Goal: Information Seeking & Learning: Find specific fact

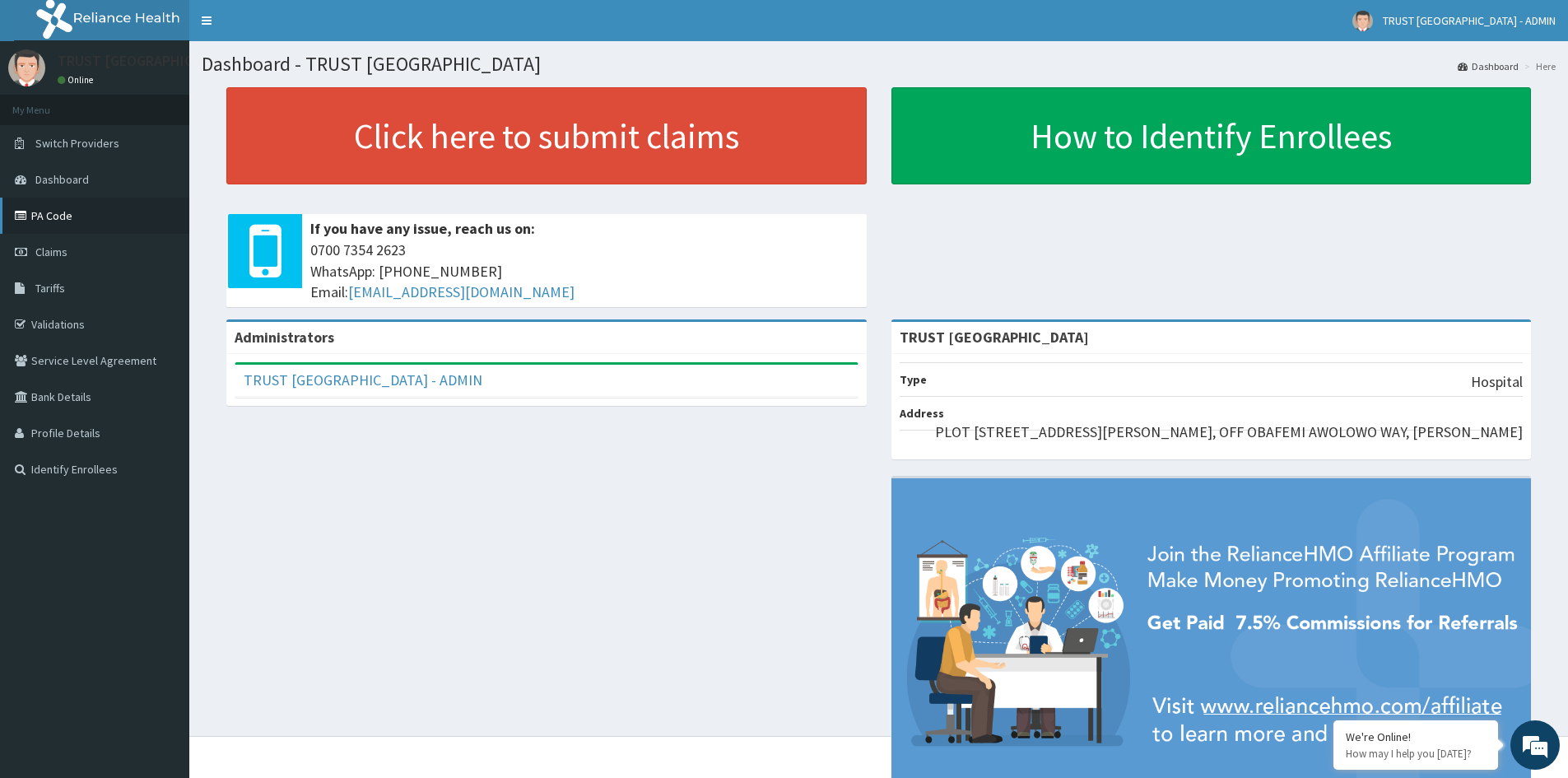
click at [83, 202] on link "PA Code" at bounding box center [94, 216] width 189 height 36
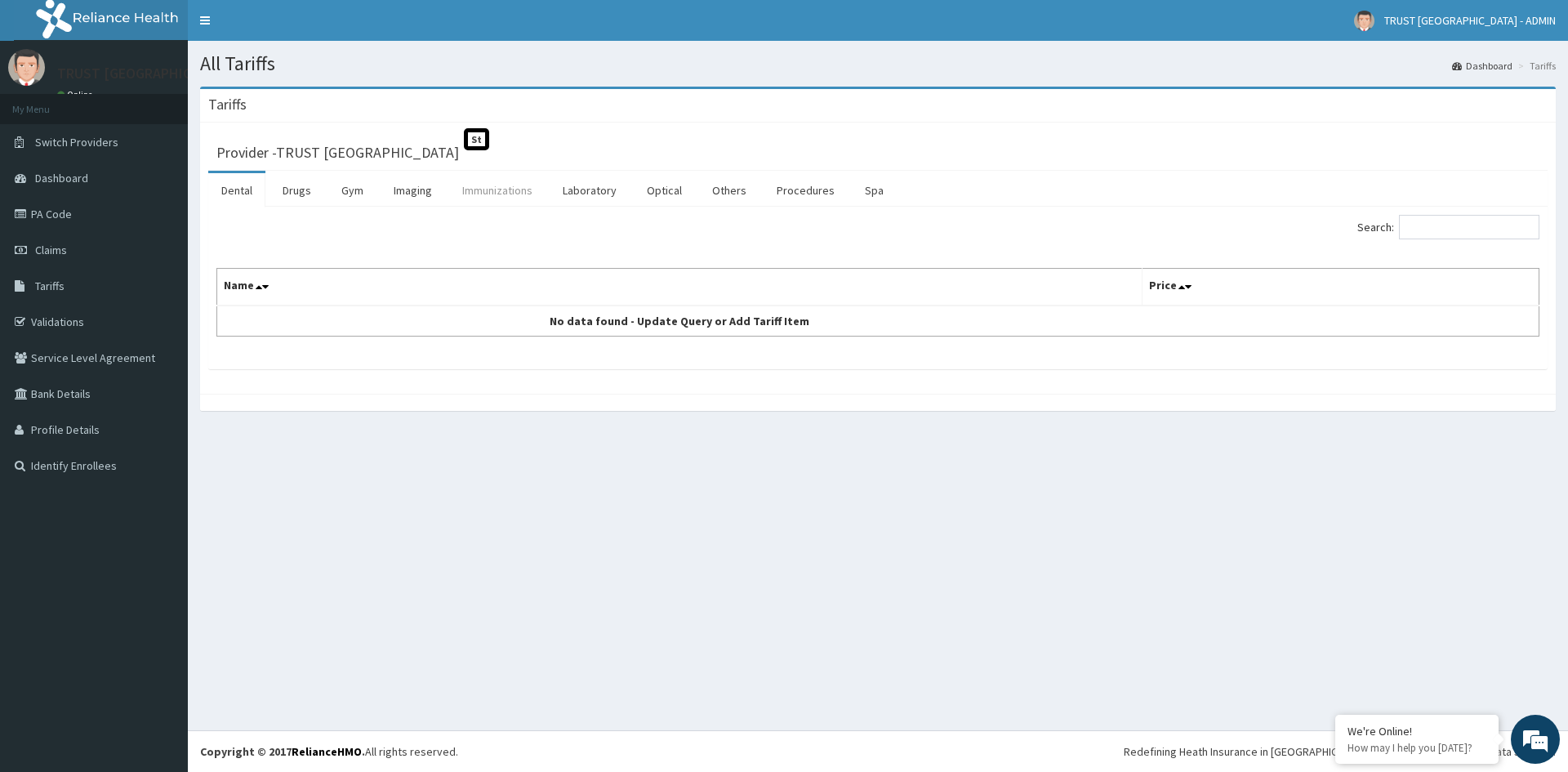
click at [492, 175] on link "Immunizations" at bounding box center [497, 190] width 96 height 35
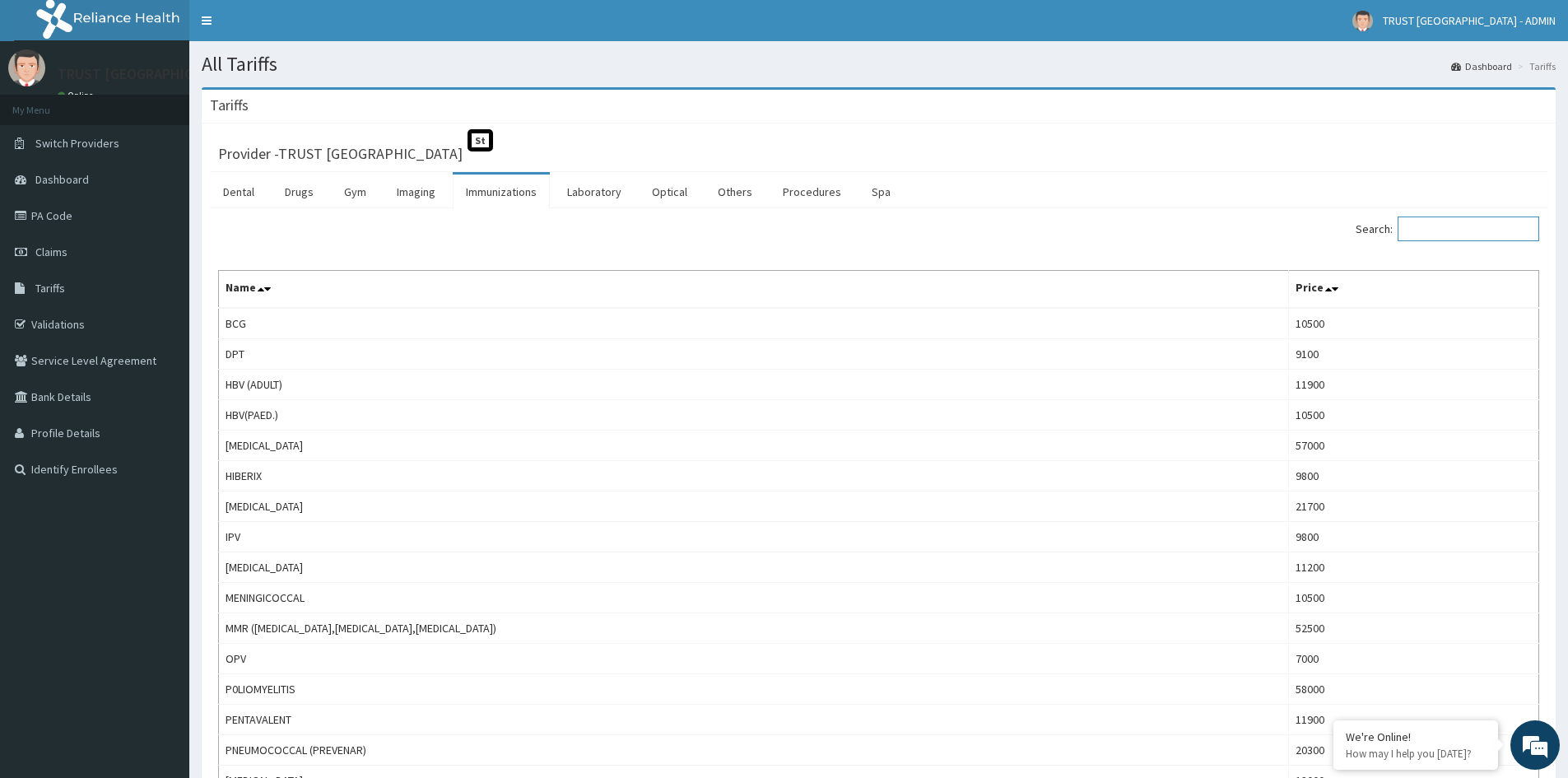
click at [1444, 231] on input "Search:" at bounding box center [1468, 228] width 142 height 25
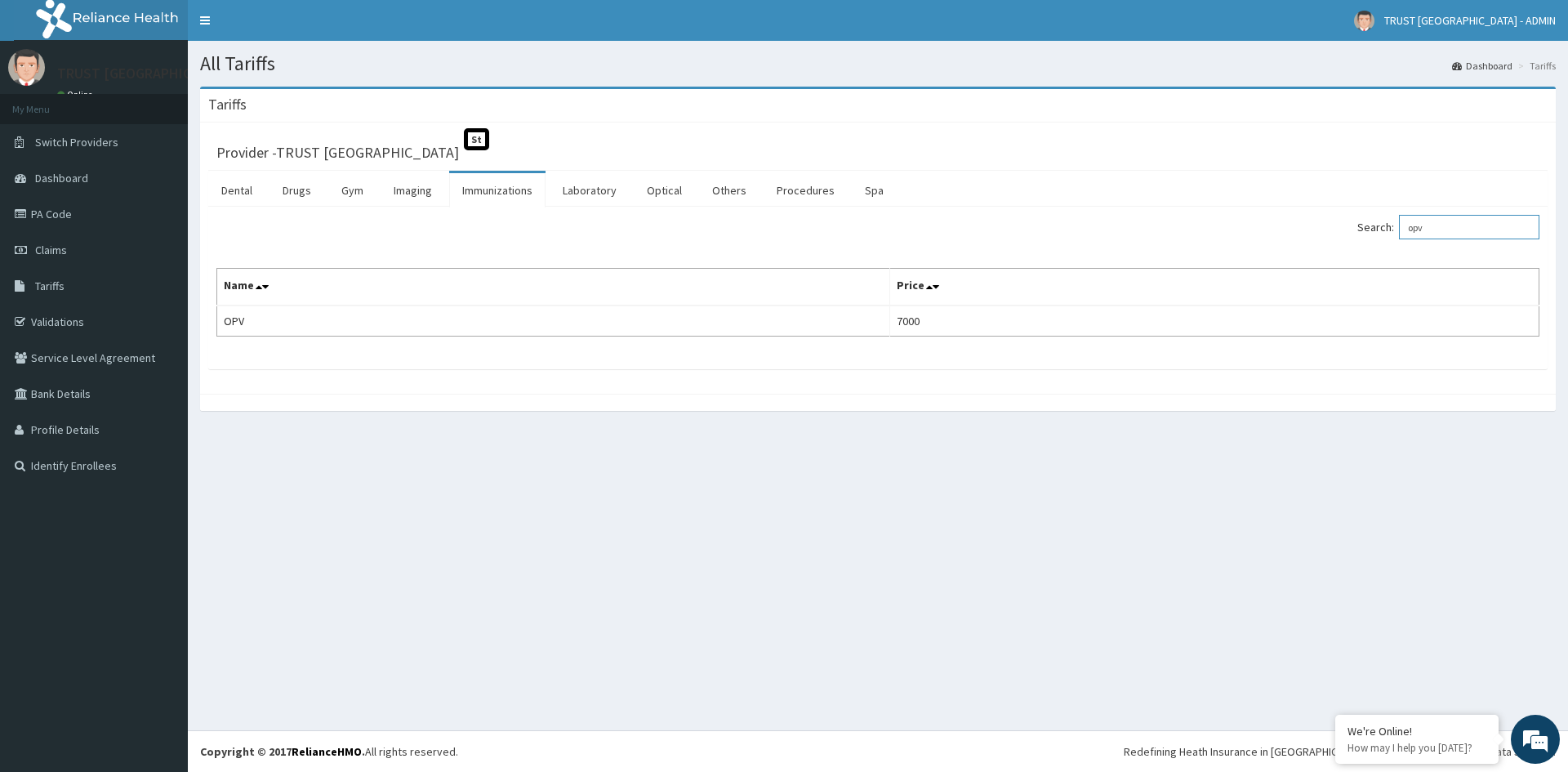
click at [1457, 228] on input "opv" at bounding box center [1470, 226] width 141 height 25
click at [1457, 227] on input "pcv" at bounding box center [1470, 226] width 141 height 25
paste input "Pneumococcal"
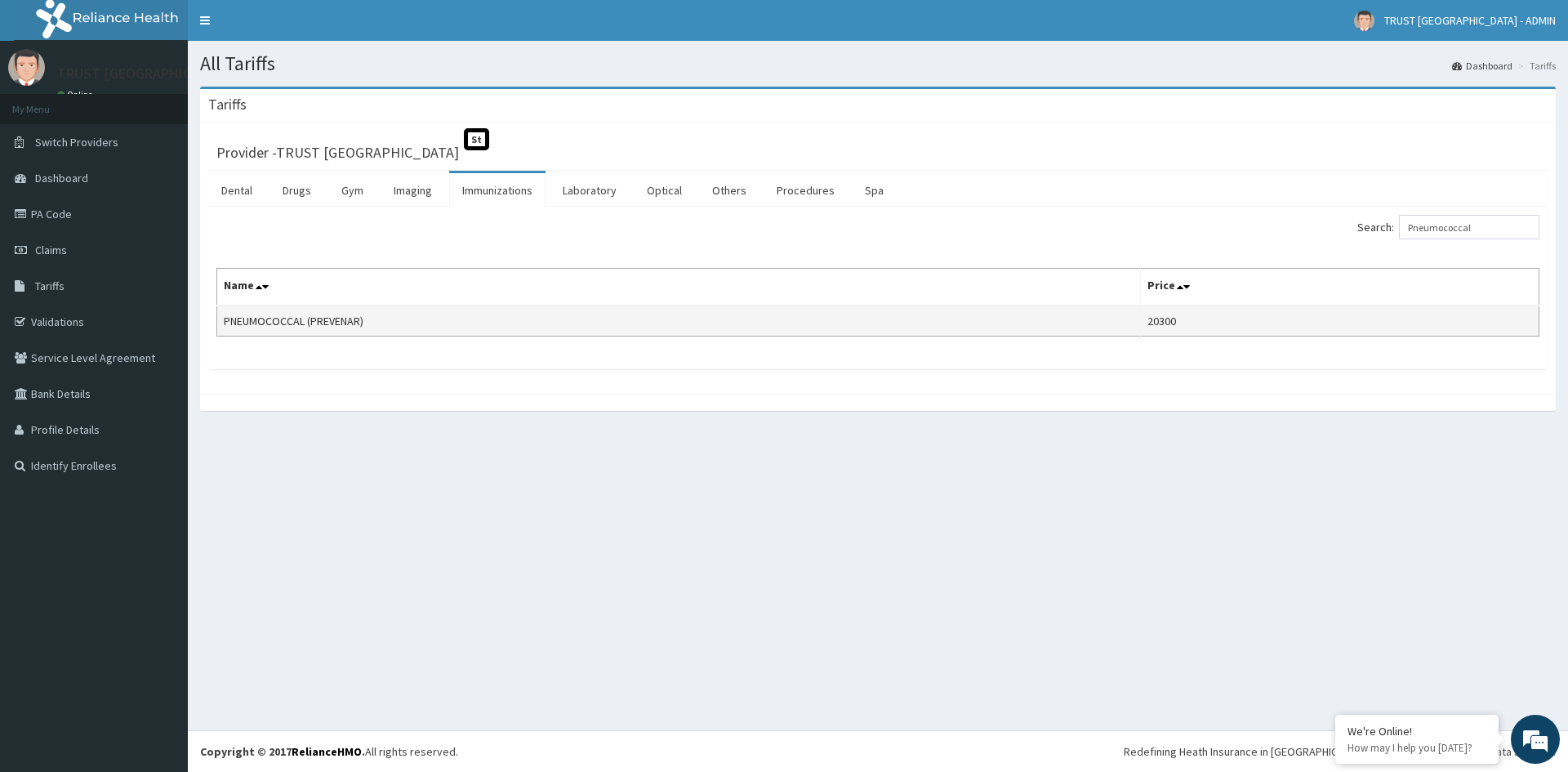
click at [372, 322] on td "PNEUMOCOCCAL (PREVENAR)" at bounding box center [679, 321] width 924 height 31
drag, startPoint x: 371, startPoint y: 322, endPoint x: 221, endPoint y: 324, distance: 150.0
click at [221, 324] on td "PNEUMOCOCCAL (PREVENAR)" at bounding box center [679, 321] width 924 height 31
copy td "PNEUMOCOCCAL (PREVENAR)"
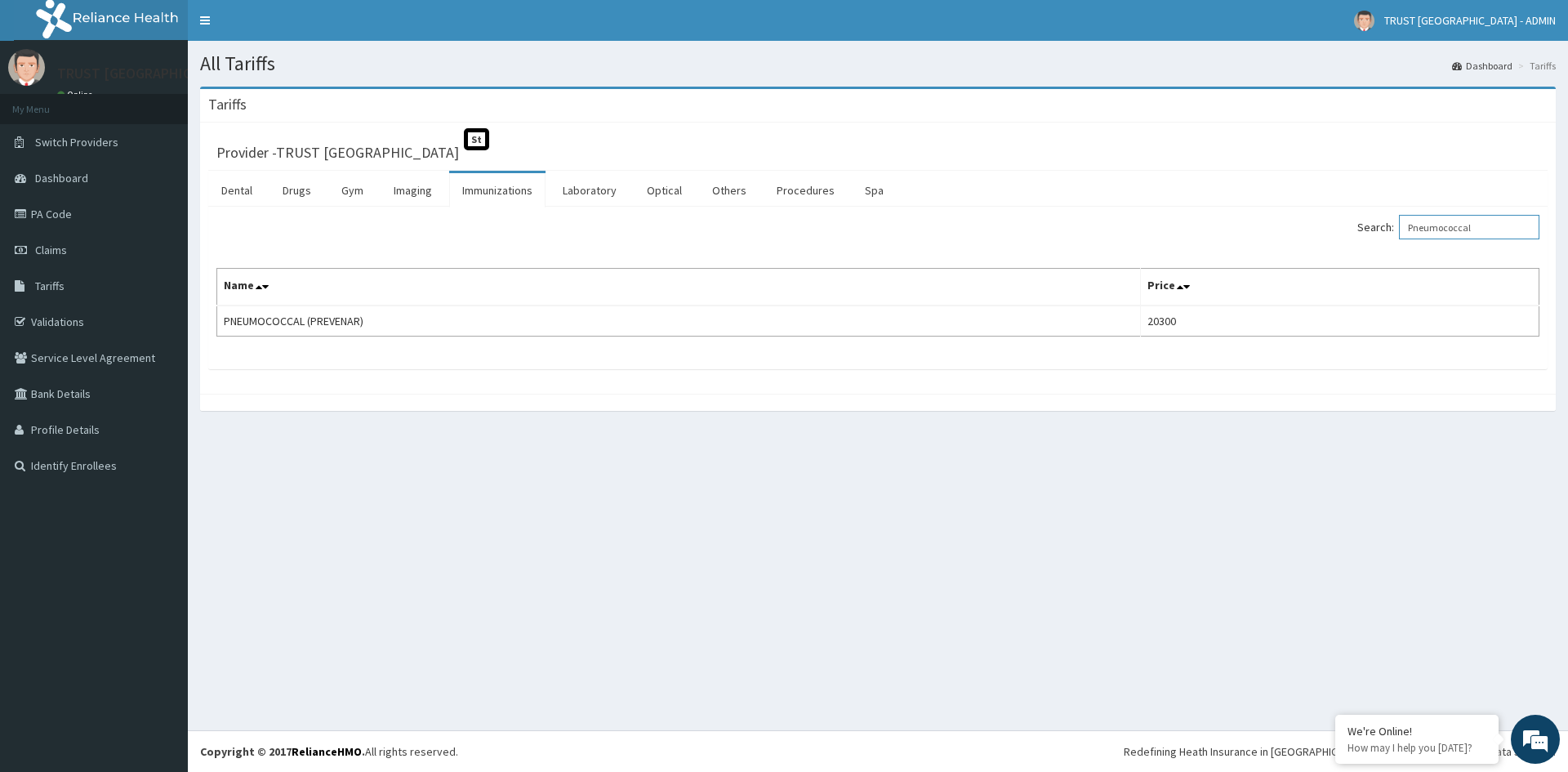
click at [1509, 231] on input "Pneumococcal" at bounding box center [1470, 226] width 141 height 25
click at [1448, 225] on input "penta" at bounding box center [1470, 226] width 141 height 25
click at [1525, 236] on input "rotav" at bounding box center [1470, 226] width 141 height 25
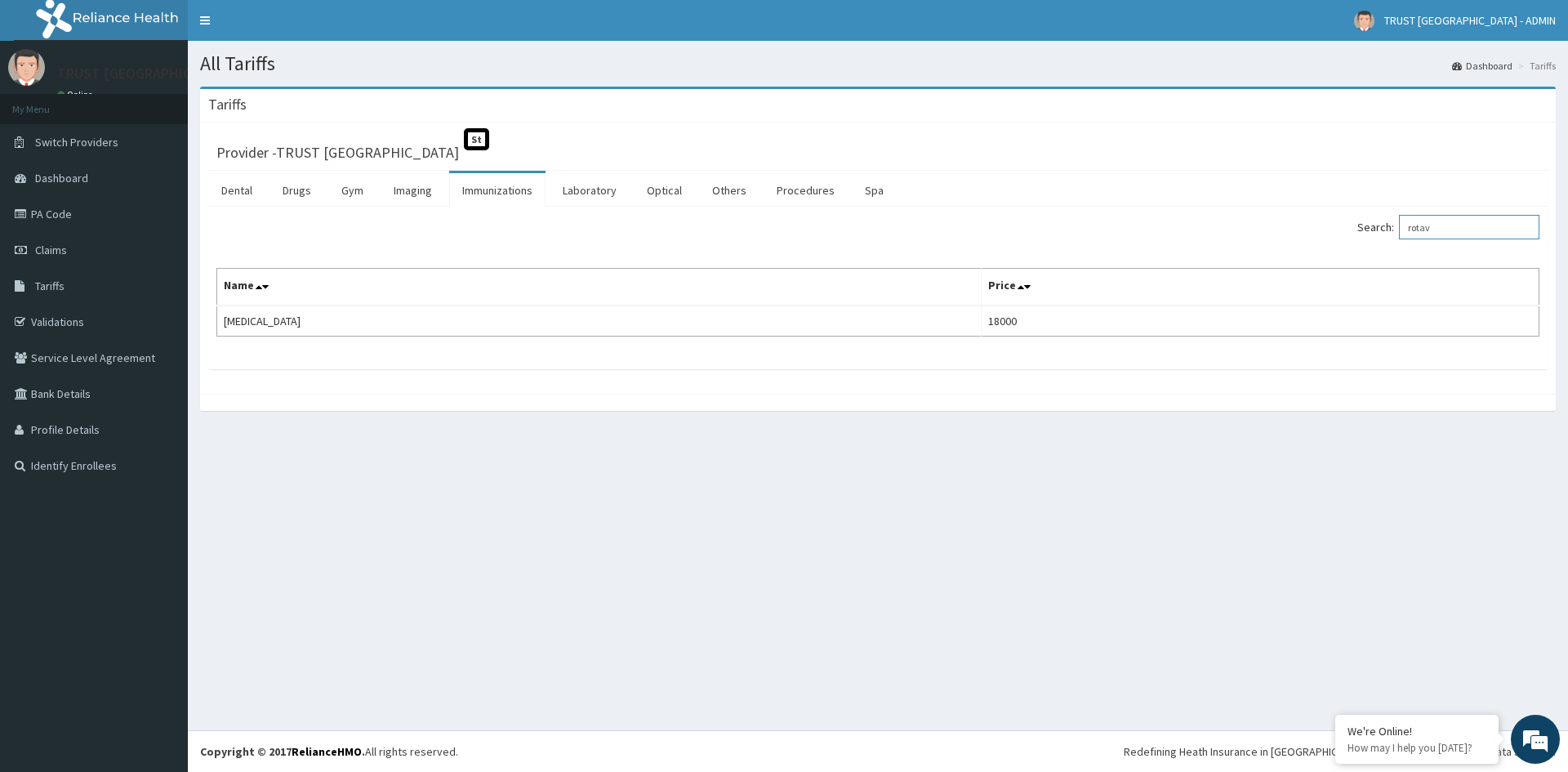
click at [1525, 236] on input "rotav" at bounding box center [1470, 226] width 141 height 25
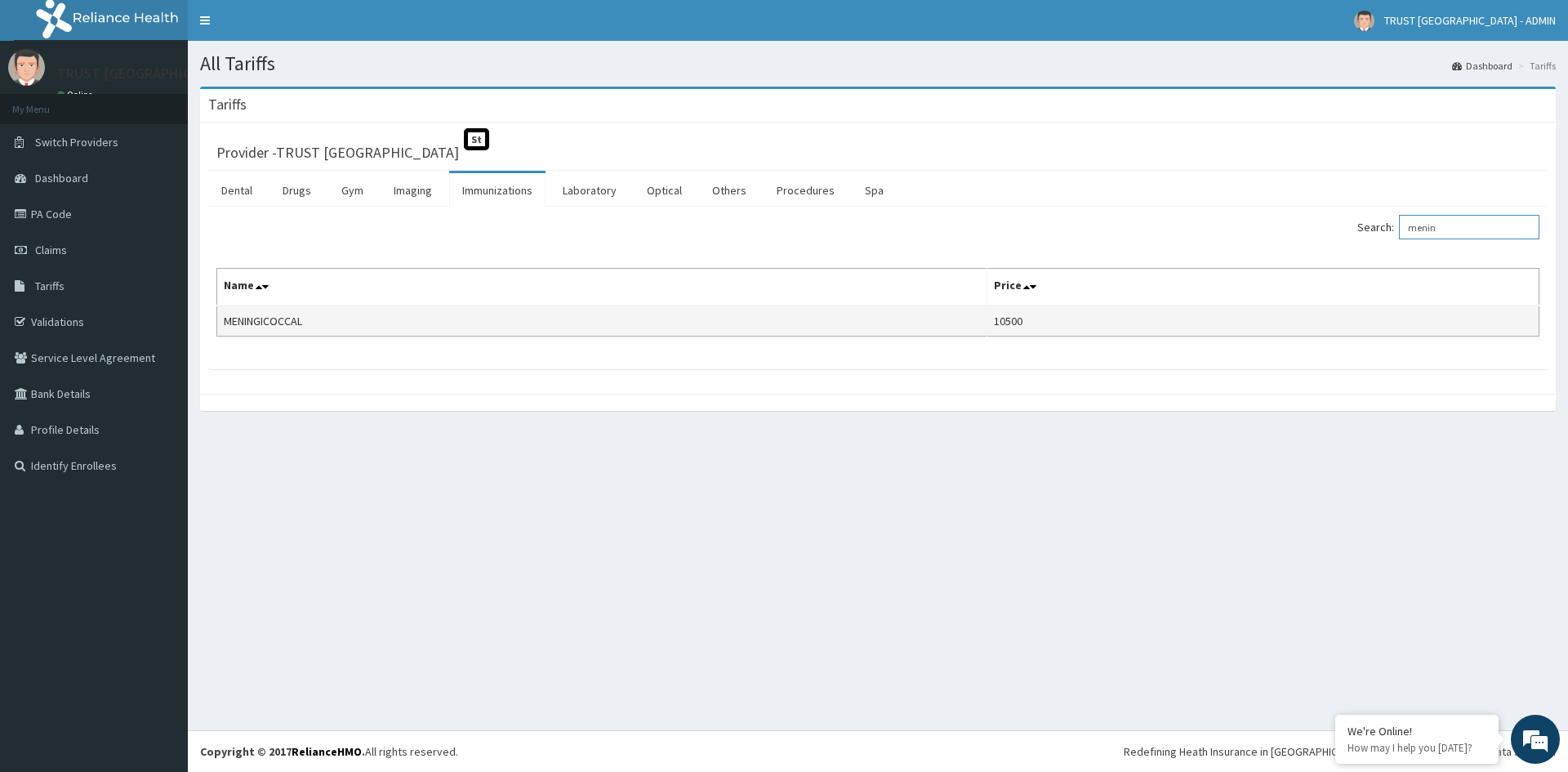
type input "menin"
click at [289, 316] on td "MENINGICOCCAL" at bounding box center [602, 321] width 770 height 31
copy td "MENINGICOCCAL"
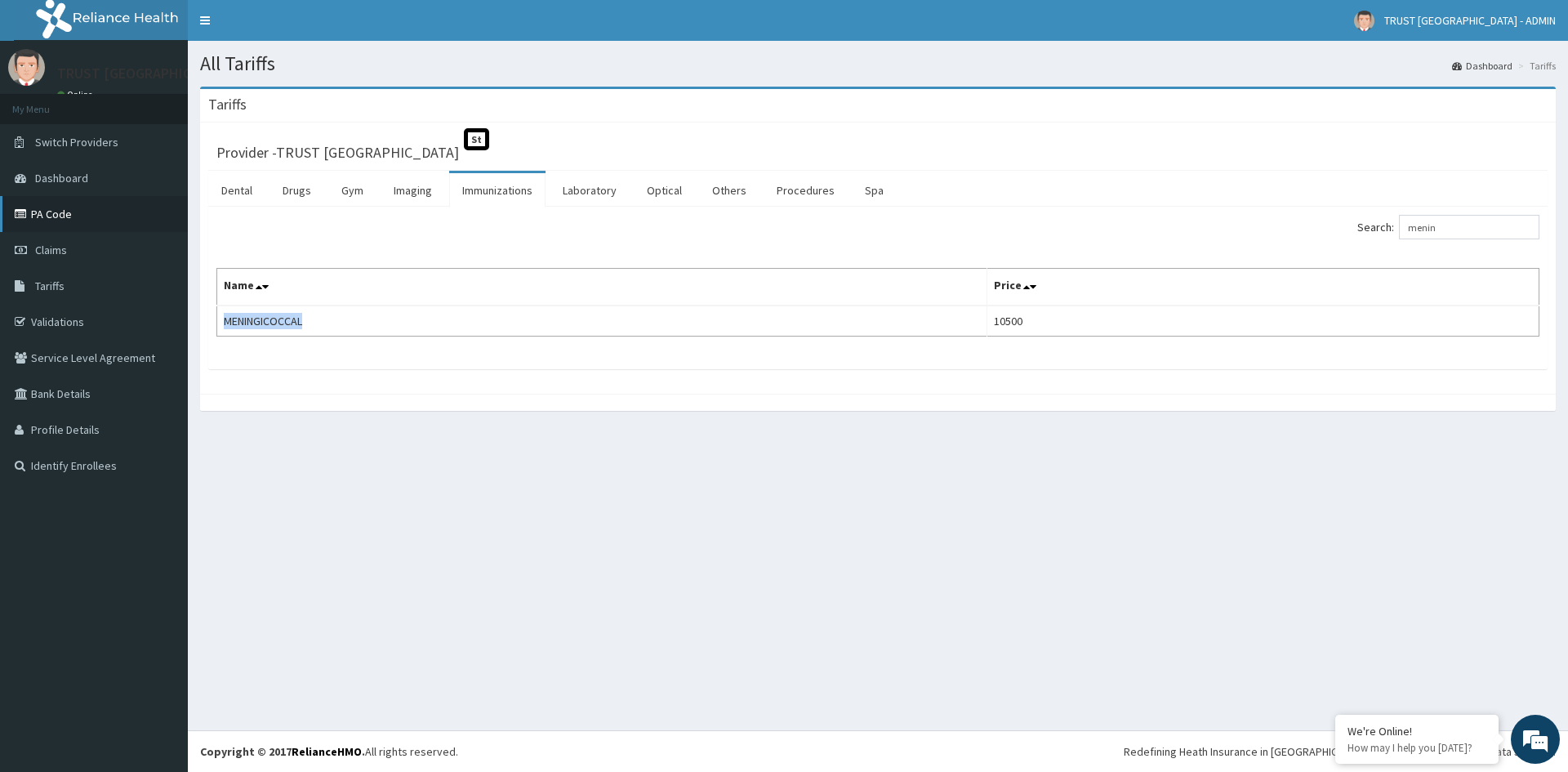
click at [59, 210] on link "PA Code" at bounding box center [93, 214] width 188 height 36
